Goal: Information Seeking & Learning: Learn about a topic

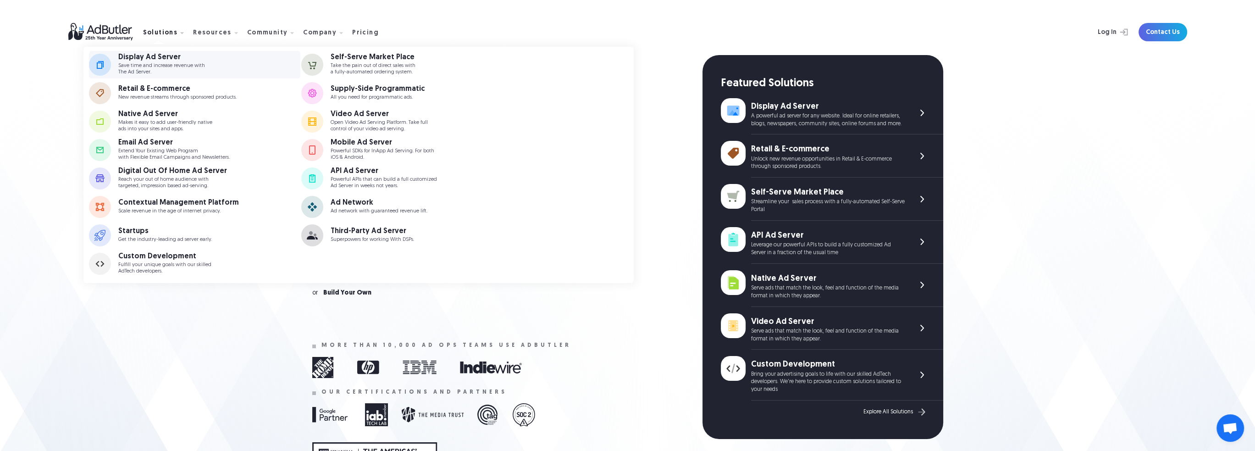
click at [165, 59] on div "Display Ad Server" at bounding box center [161, 57] width 87 height 7
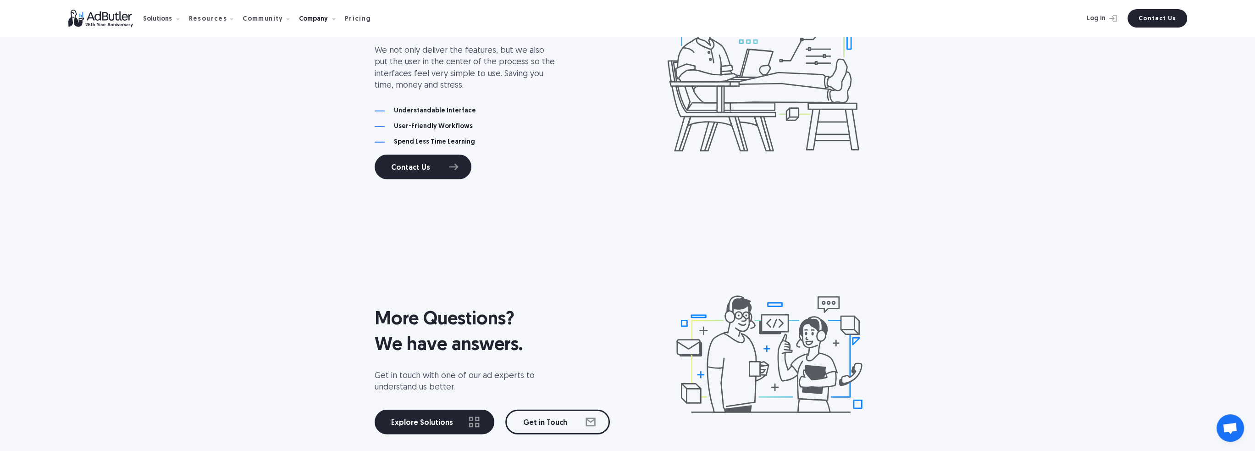
scroll to position [4473, 0]
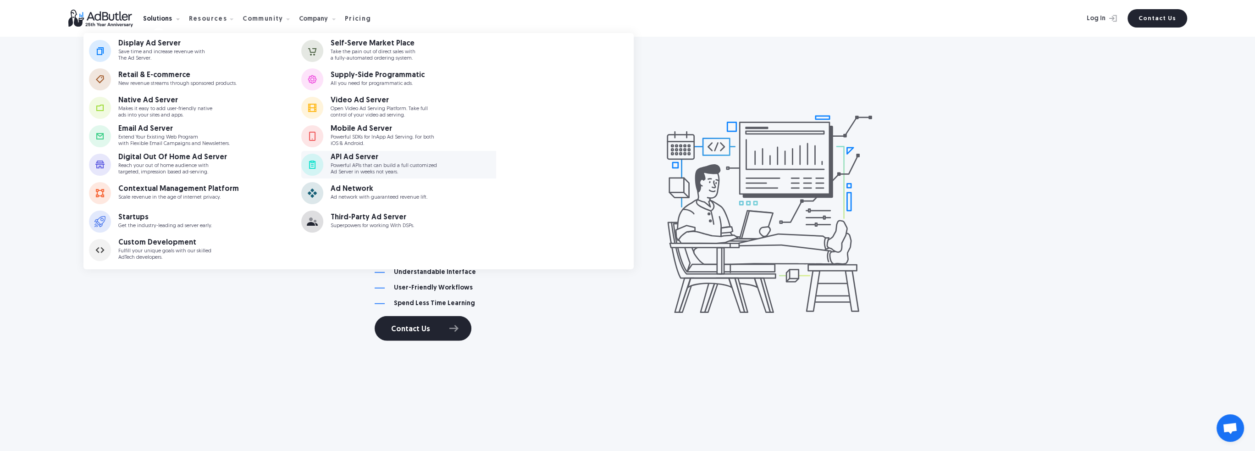
click at [415, 163] on p "Powerful APIs that can build a full customized Ad Server in weeks not years." at bounding box center [384, 169] width 106 height 12
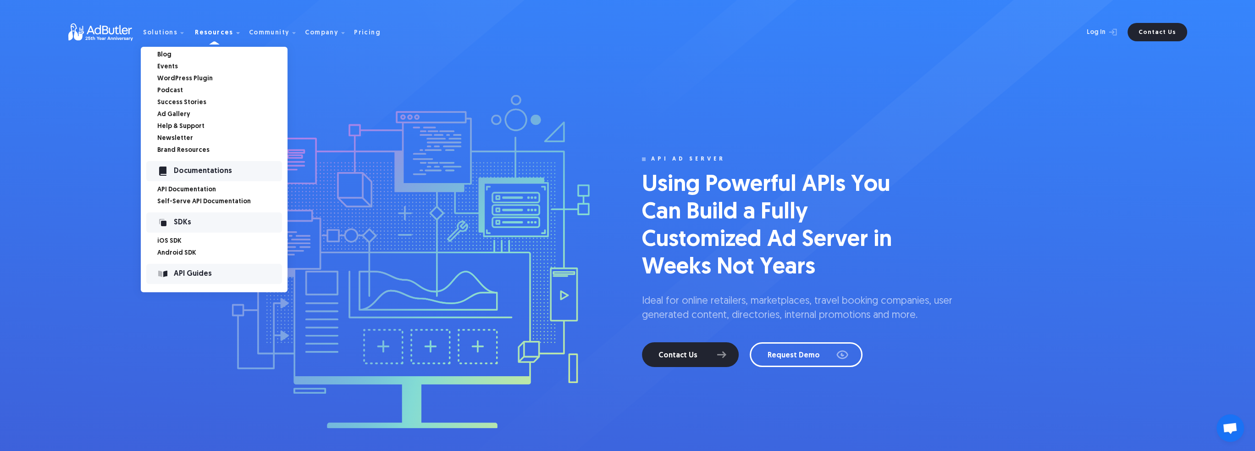
click at [188, 191] on link "API Documentation" at bounding box center [222, 190] width 130 height 6
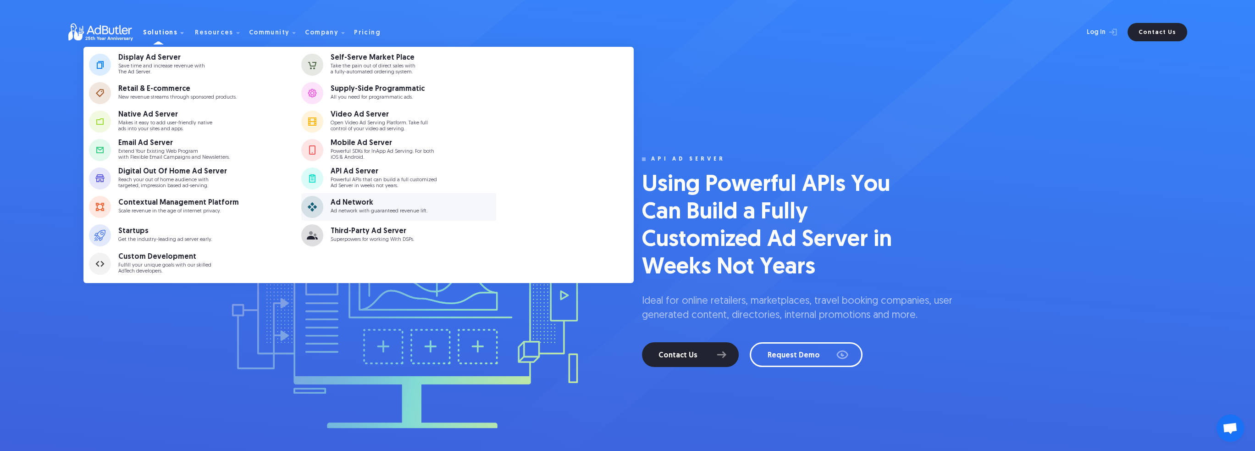
click at [358, 201] on div "Ad Network" at bounding box center [379, 202] width 97 height 7
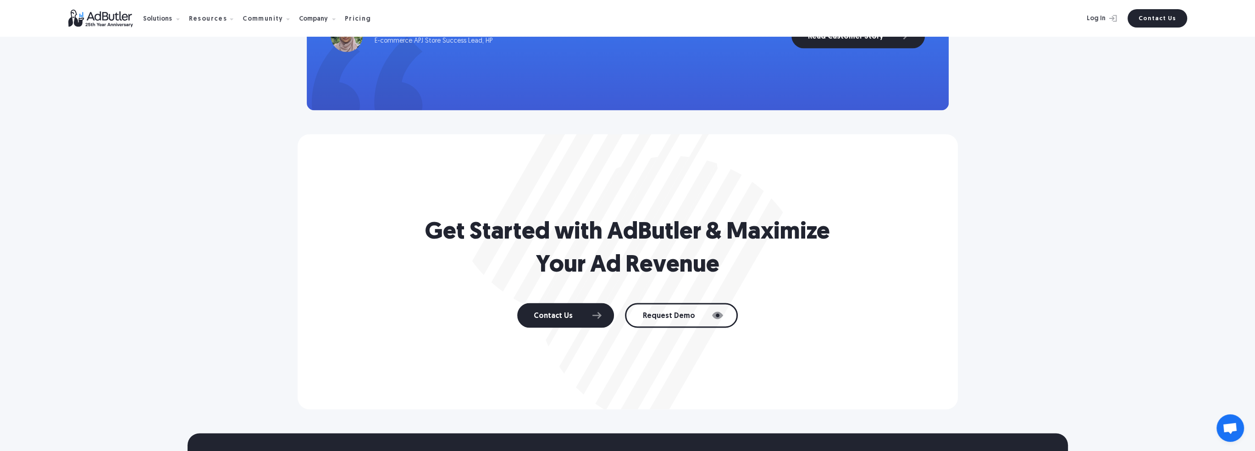
scroll to position [2761, 0]
